Goal: Task Accomplishment & Management: Complete application form

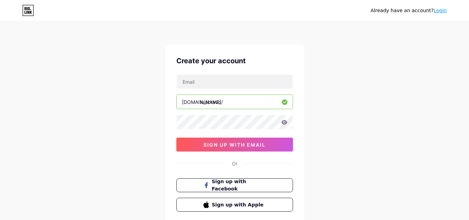
scroll to position [46, 0]
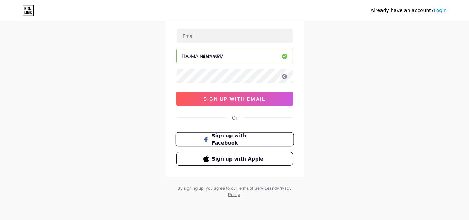
click at [230, 140] on span "Sign up with Facebook" at bounding box center [238, 139] width 54 height 15
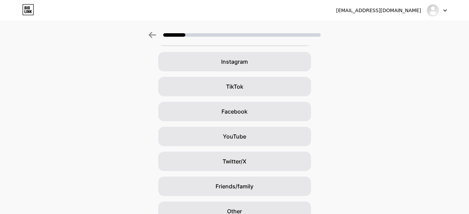
scroll to position [85, 0]
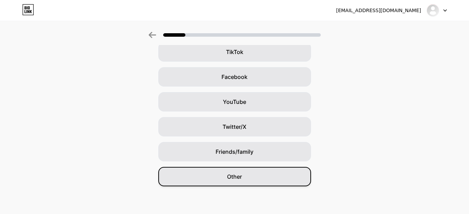
click at [242, 175] on span "Other" at bounding box center [234, 177] width 15 height 8
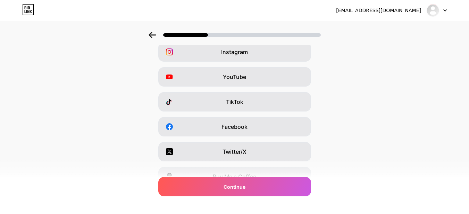
scroll to position [0, 0]
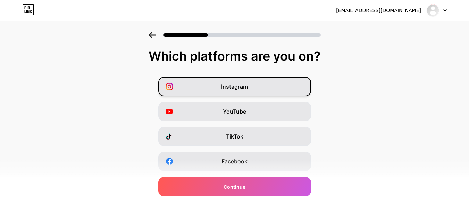
click at [223, 84] on div "Instagram" at bounding box center [234, 86] width 153 height 19
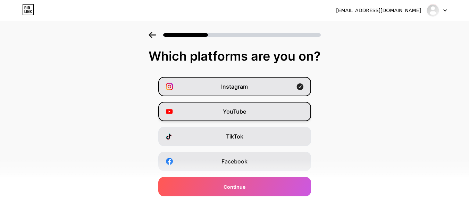
click at [238, 109] on span "YouTube" at bounding box center [234, 112] width 23 height 8
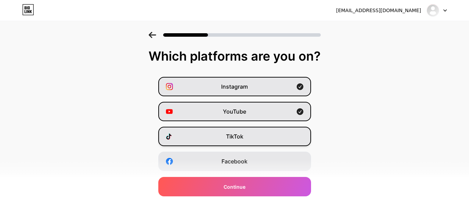
click at [252, 135] on div "TikTok" at bounding box center [234, 136] width 153 height 19
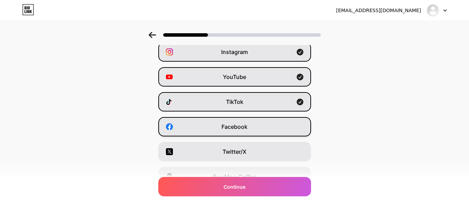
click at [247, 130] on span "Facebook" at bounding box center [234, 127] width 26 height 8
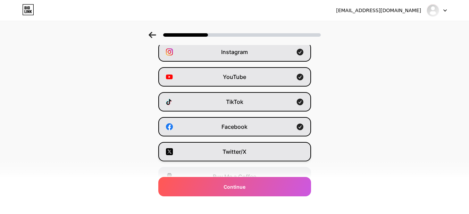
click at [254, 150] on div "Twitter/X" at bounding box center [234, 151] width 153 height 19
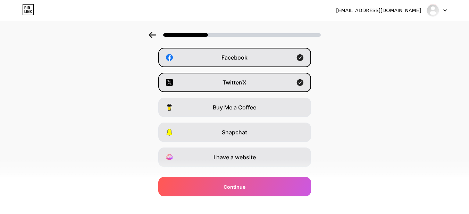
scroll to position [119, 0]
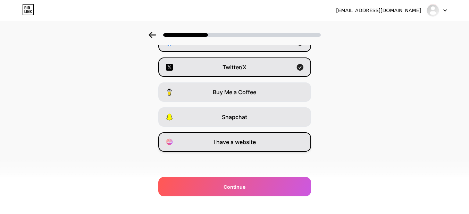
click at [246, 143] on span "I have a website" at bounding box center [234, 142] width 42 height 8
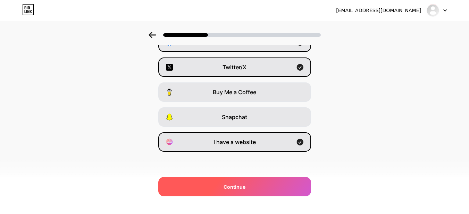
click at [234, 180] on div "Continue" at bounding box center [234, 186] width 153 height 19
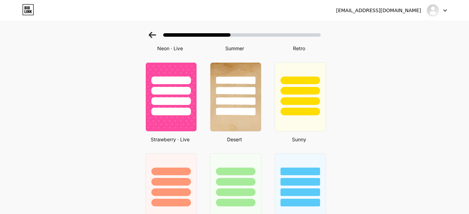
scroll to position [451, 0]
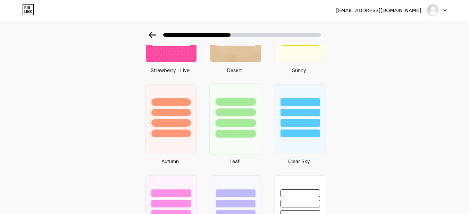
click at [239, 95] on div at bounding box center [235, 111] width 52 height 54
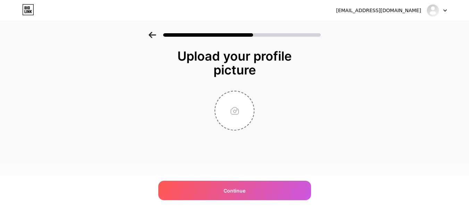
scroll to position [0, 0]
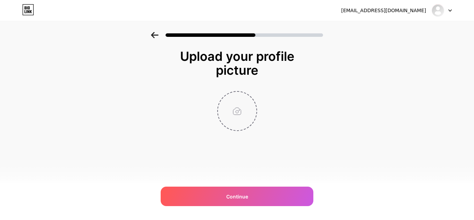
click at [240, 111] on input "file" at bounding box center [237, 111] width 39 height 39
type input "C:\fakepath\perfil-cuadro-2.webp"
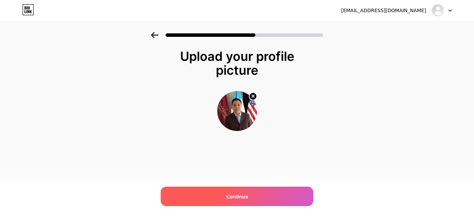
click at [244, 196] on span "Continue" at bounding box center [237, 196] width 22 height 7
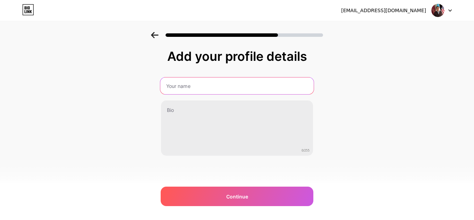
click at [180, 85] on input "text" at bounding box center [236, 85] width 153 height 17
type input "[PERSON_NAME]"
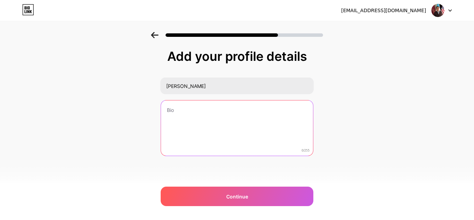
click at [171, 115] on textarea at bounding box center [237, 128] width 152 height 56
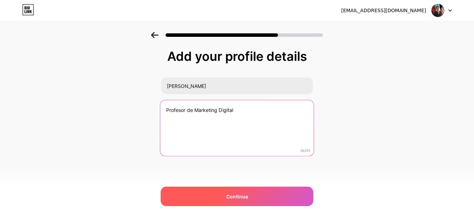
type textarea "Profesor de Marketing Digital"
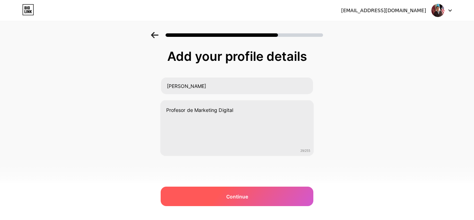
click at [247, 196] on span "Continue" at bounding box center [237, 196] width 22 height 7
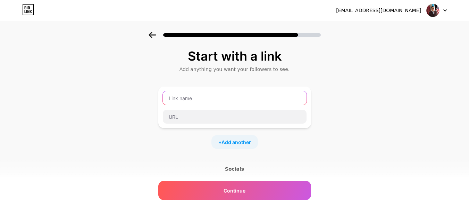
click at [186, 97] on input "text" at bounding box center [235, 98] width 144 height 14
type input "Youtube"
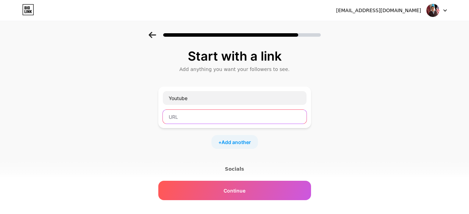
click at [187, 119] on input "text" at bounding box center [235, 117] width 144 height 14
type input "#"
click at [238, 142] on span "Add another" at bounding box center [235, 142] width 29 height 7
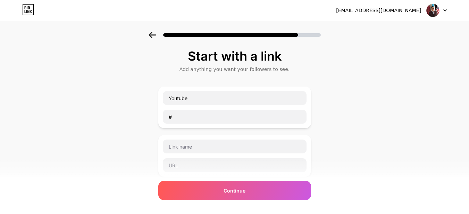
scroll to position [69, 0]
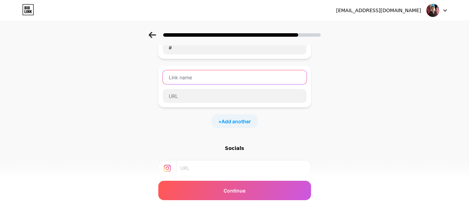
click at [179, 81] on input "text" at bounding box center [235, 77] width 144 height 14
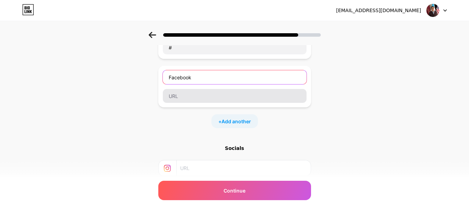
type input "Facebook"
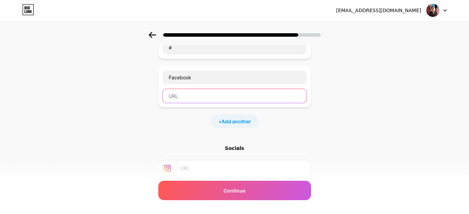
click at [179, 95] on input "text" at bounding box center [235, 96] width 144 height 14
drag, startPoint x: 179, startPoint y: 98, endPoint x: 136, endPoint y: 94, distance: 43.2
click at [136, 94] on div "Start with a link Add anything you want your followers to see. Youtube # Facebo…" at bounding box center [234, 109] width 469 height 293
type input "[URL][DOMAIN_NAME]"
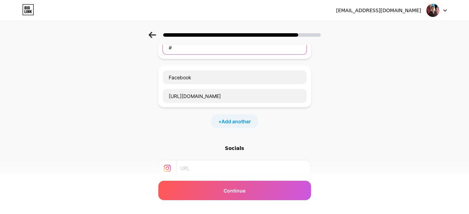
drag, startPoint x: 181, startPoint y: 48, endPoint x: 152, endPoint y: 42, distance: 29.4
click at [152, 42] on div "Start with a link Add anything you want your followers to see. Youtube # Facebo…" at bounding box center [234, 109] width 469 height 293
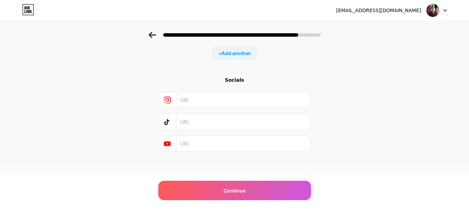
type input "[URL][DOMAIN_NAME]"
click at [193, 102] on input "text" at bounding box center [243, 100] width 126 height 16
type input "[URL][DOMAIN_NAME]"
click at [196, 124] on input "text" at bounding box center [243, 122] width 126 height 16
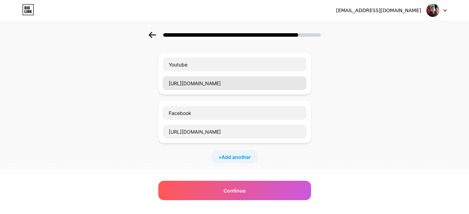
type input "[URL][DOMAIN_NAME]"
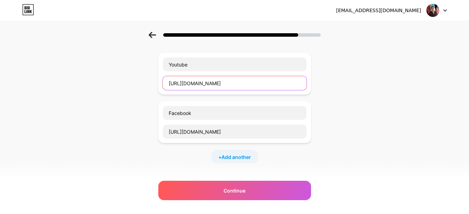
drag, startPoint x: 234, startPoint y: 80, endPoint x: 161, endPoint y: 80, distance: 73.2
click at [161, 80] on div "Youtube [URL][DOMAIN_NAME]" at bounding box center [234, 74] width 153 height 42
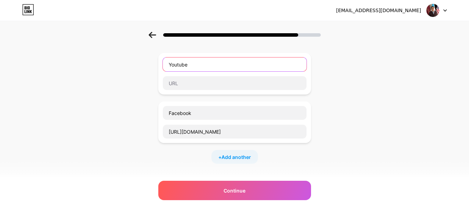
drag, startPoint x: 195, startPoint y: 65, endPoint x: 156, endPoint y: 62, distance: 39.0
click at [156, 62] on div "Start with a link Add anything you want your followers to see. Youtube Facebook…" at bounding box center [234, 144] width 469 height 293
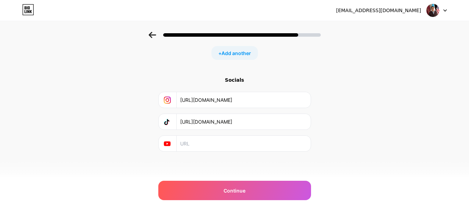
click at [196, 143] on input "text" at bounding box center [243, 144] width 126 height 16
paste input "[URL][DOMAIN_NAME]"
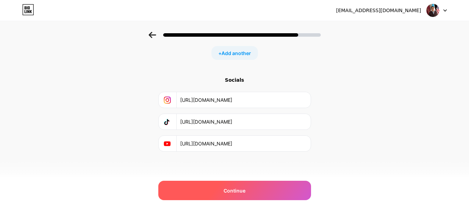
type input "[URL][DOMAIN_NAME]"
click at [242, 191] on span "Continue" at bounding box center [234, 190] width 22 height 7
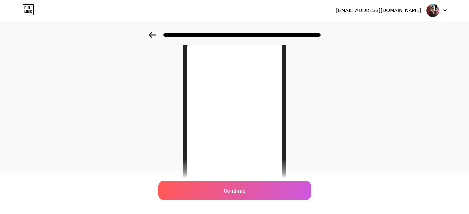
scroll to position [104, 0]
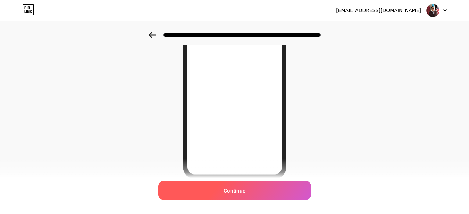
click at [245, 189] on span "Continue" at bounding box center [234, 190] width 22 height 7
